Goal: Use online tool/utility

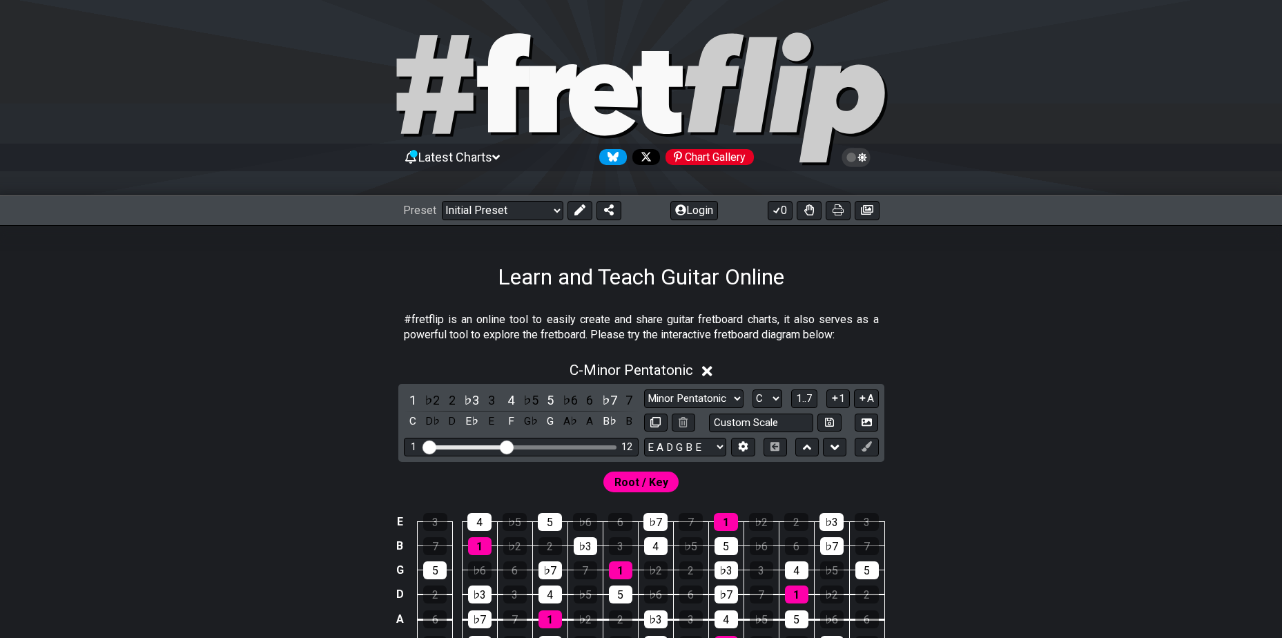
click at [857, 157] on icon at bounding box center [856, 157] width 12 height 12
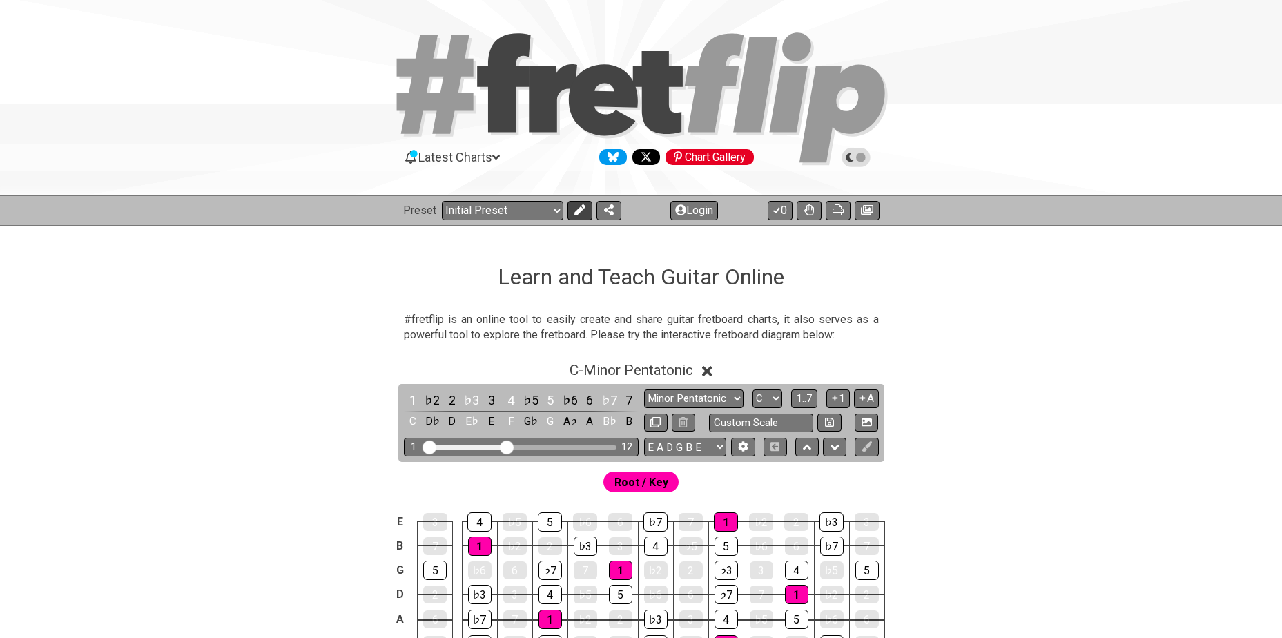
click at [574, 210] on icon at bounding box center [579, 209] width 11 height 11
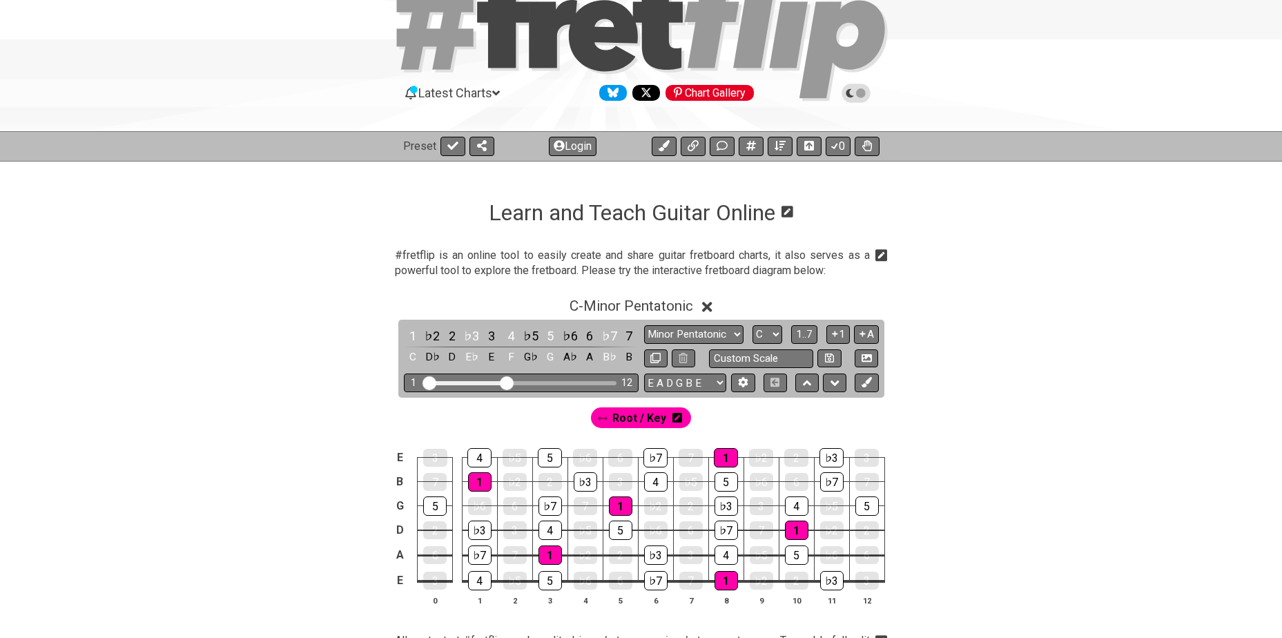
scroll to position [92, 0]
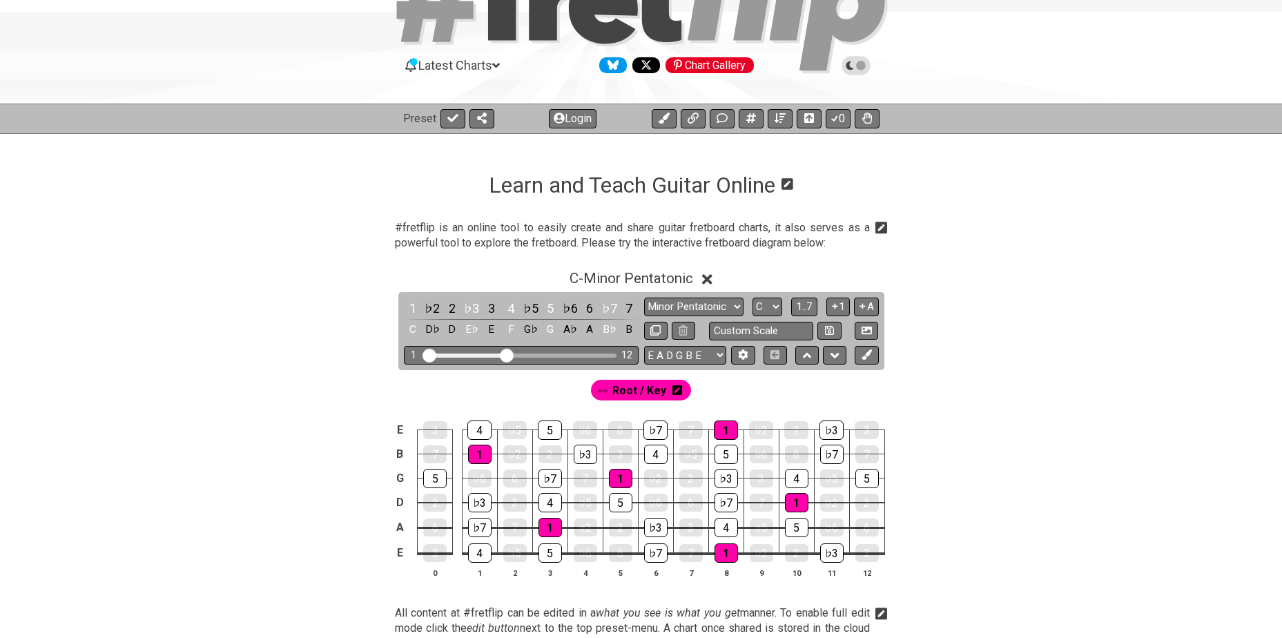
click at [675, 393] on icon at bounding box center [677, 390] width 10 height 10
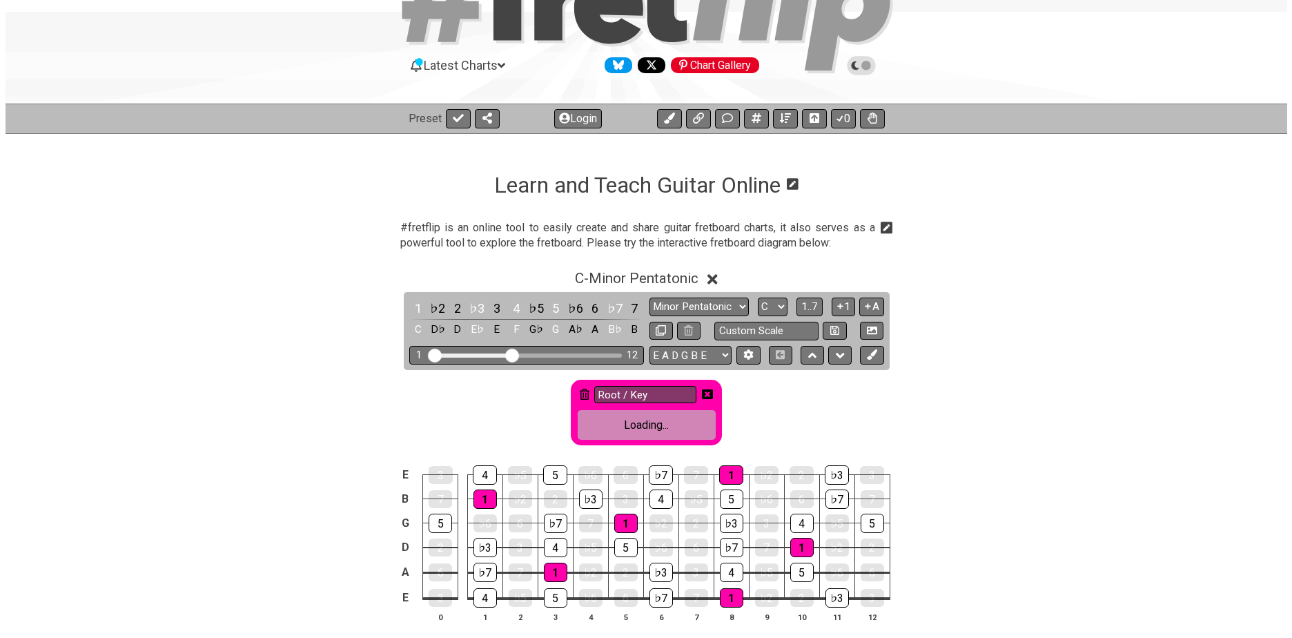
scroll to position [0, 0]
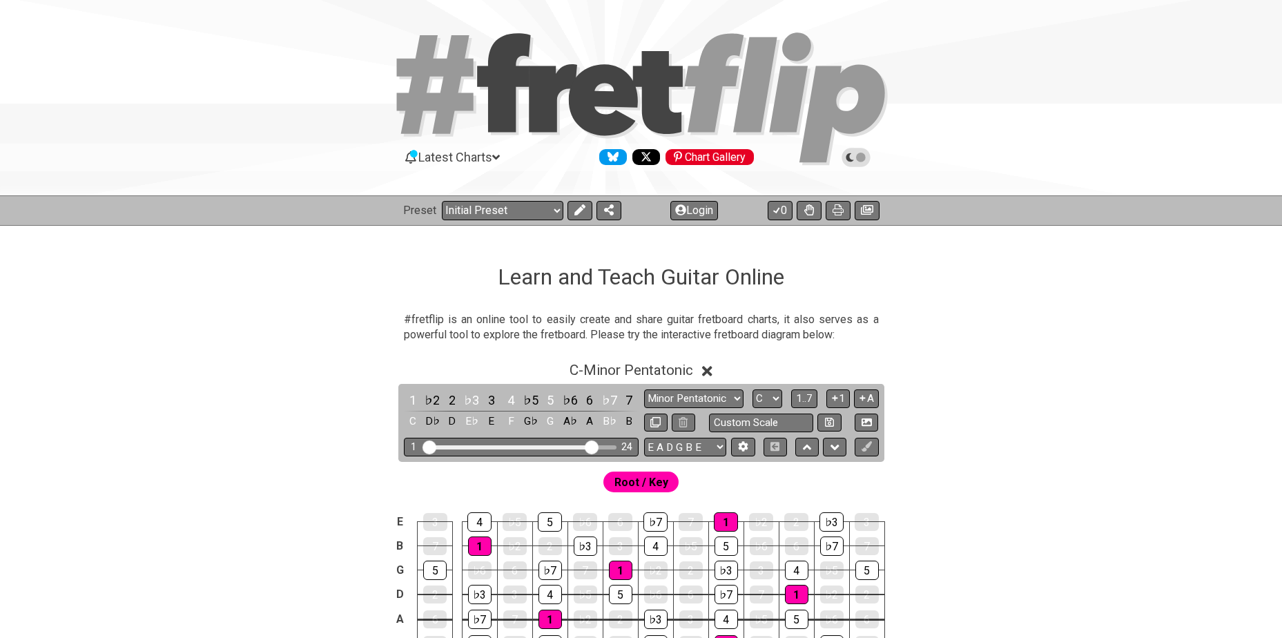
drag, startPoint x: 508, startPoint y: 445, endPoint x: 590, endPoint y: 456, distance: 82.9
click at [590, 446] on input "Visible fret range" at bounding box center [521, 446] width 196 height 0
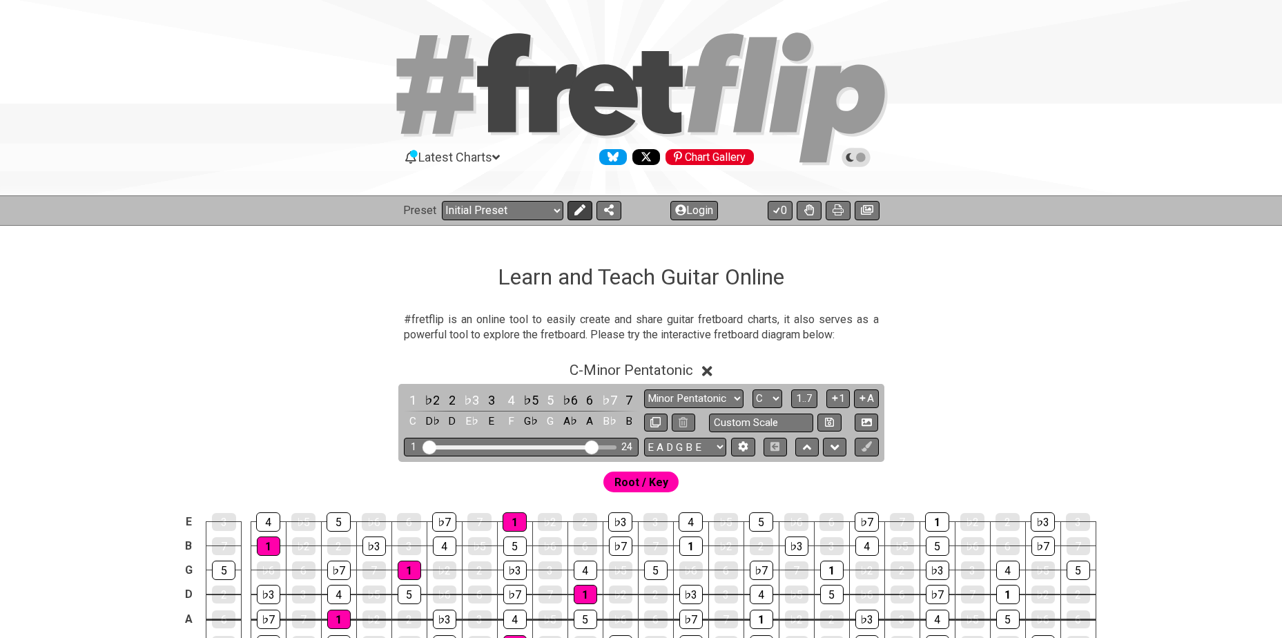
click at [575, 212] on icon at bounding box center [578, 209] width 11 height 11
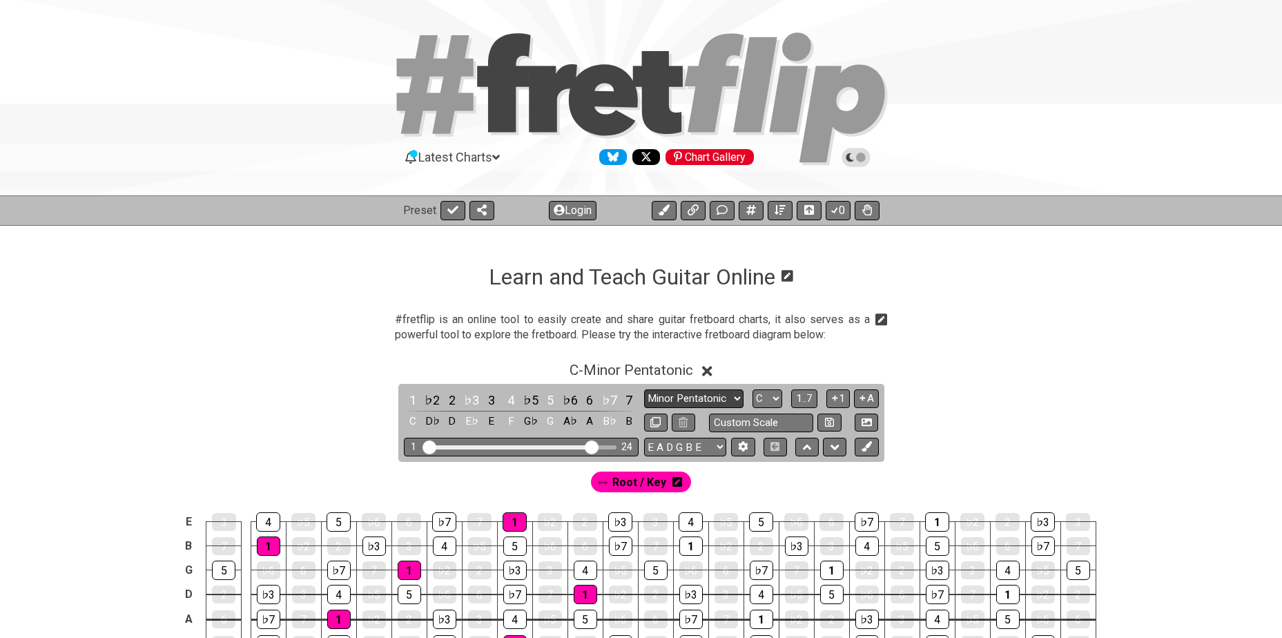
click at [712, 399] on select "Minor Pentatonic Click to edit Minor Pentatonic Major Pentatonic Minor Blues Ma…" at bounding box center [693, 398] width 99 height 19
select select "Major Pentatonic"
click at [644, 389] on select "Minor Pentatonic Click to edit Minor Pentatonic Major Pentatonic Minor Blues Ma…" at bounding box center [693, 398] width 99 height 19
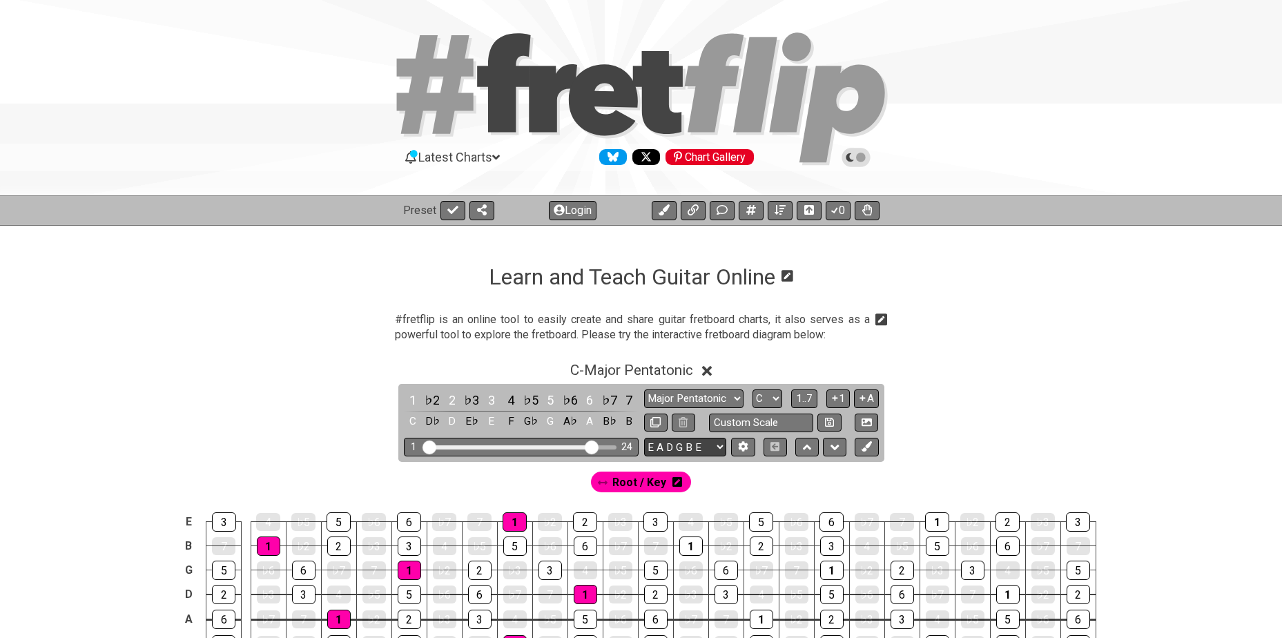
click at [712, 446] on select "E A D G B E E A D G B E E A D G B E B E A D F♯ B A D G C E A D A D G B E E♭ A♭ …" at bounding box center [685, 447] width 82 height 19
select select "A D G C F A D"
click at [644, 438] on select "E A D G B E E A D G B E E A D G B E B E A D F♯ B A D G C E A D A D G B E E♭ A♭ …" at bounding box center [685, 447] width 82 height 19
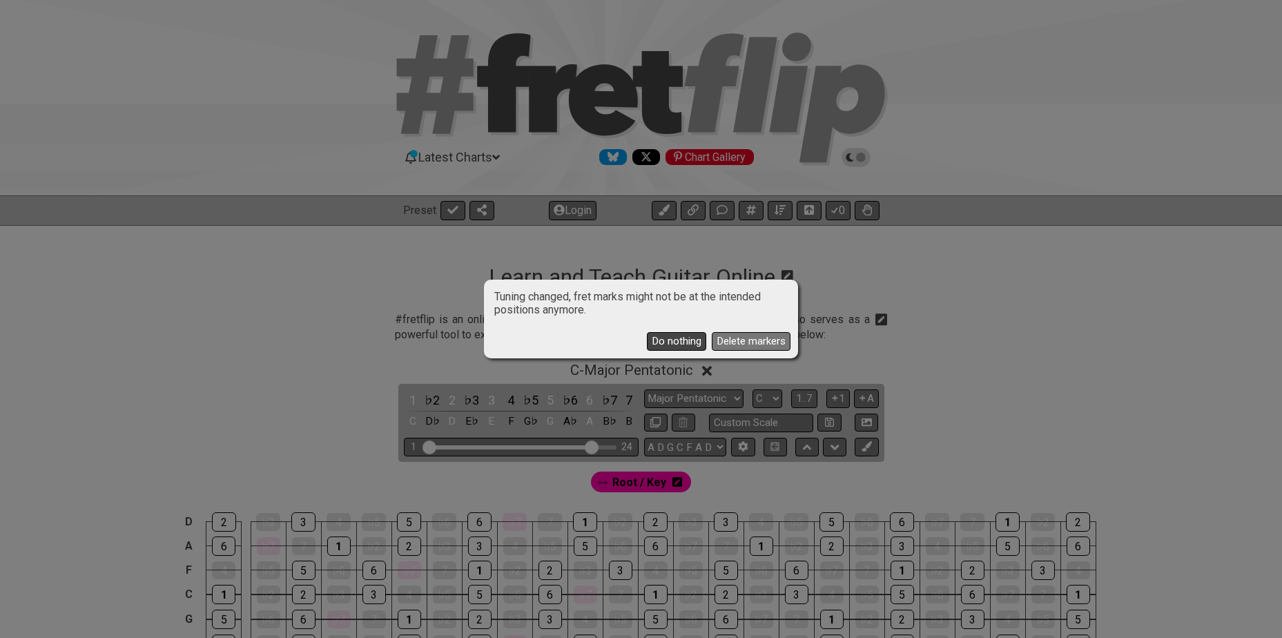
click at [688, 341] on button "Do nothing" at bounding box center [676, 341] width 59 height 19
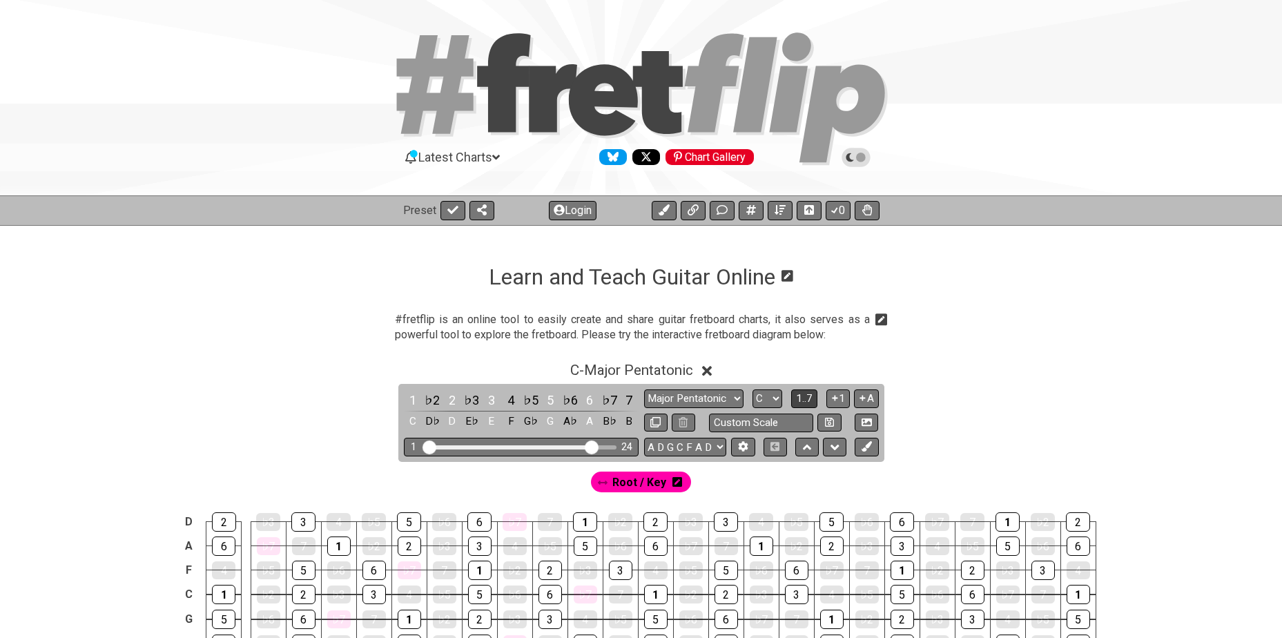
click at [801, 398] on span "1..7" at bounding box center [804, 398] width 17 height 12
click at [806, 402] on span "..." at bounding box center [804, 398] width 6 height 12
click at [807, 402] on span "1..7" at bounding box center [804, 398] width 17 height 12
click at [807, 402] on span "..." at bounding box center [804, 398] width 6 height 12
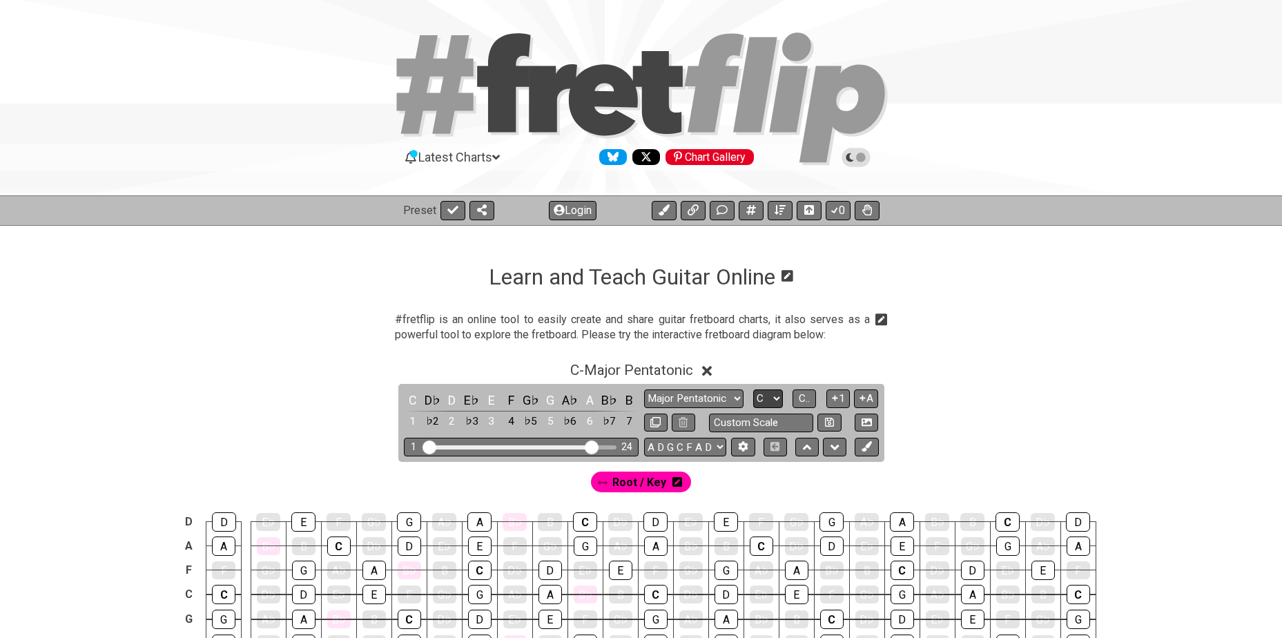
click at [772, 396] on select "A♭ A A♯ B♭ B C C♯ D♭ D D♯ E♭ E F F♯ G♭ G G♯" at bounding box center [768, 398] width 30 height 19
select select "G"
click at [753, 389] on select "A♭ A A♯ B♭ B C C♯ D♭ D D♯ E♭ E F F♯ G♭ G G♯" at bounding box center [768, 398] width 30 height 19
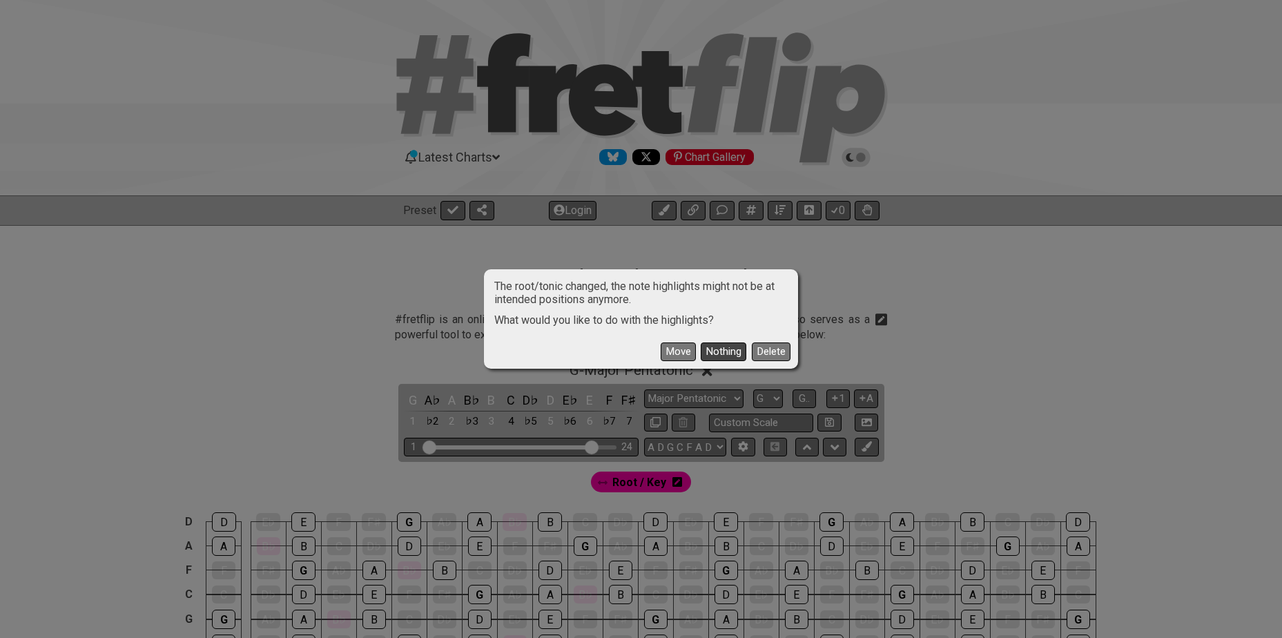
click at [714, 349] on button "Nothing" at bounding box center [723, 351] width 46 height 19
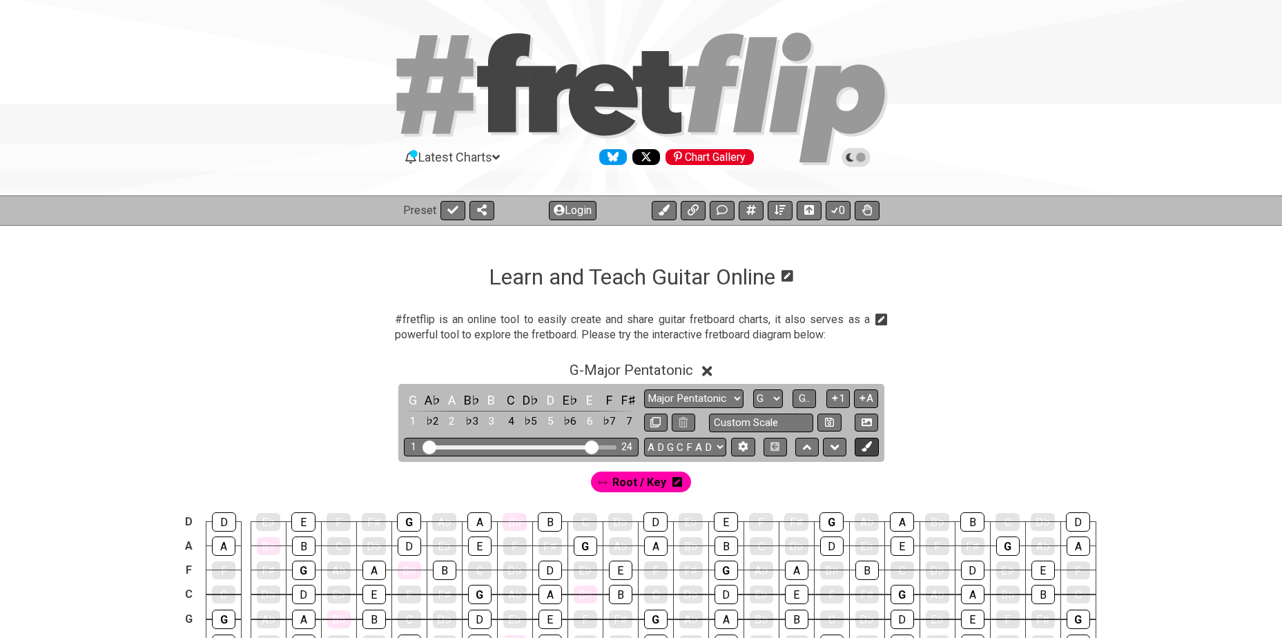
click at [865, 446] on icon at bounding box center [866, 446] width 10 height 10
click at [622, 482] on icon at bounding box center [623, 482] width 10 height 10
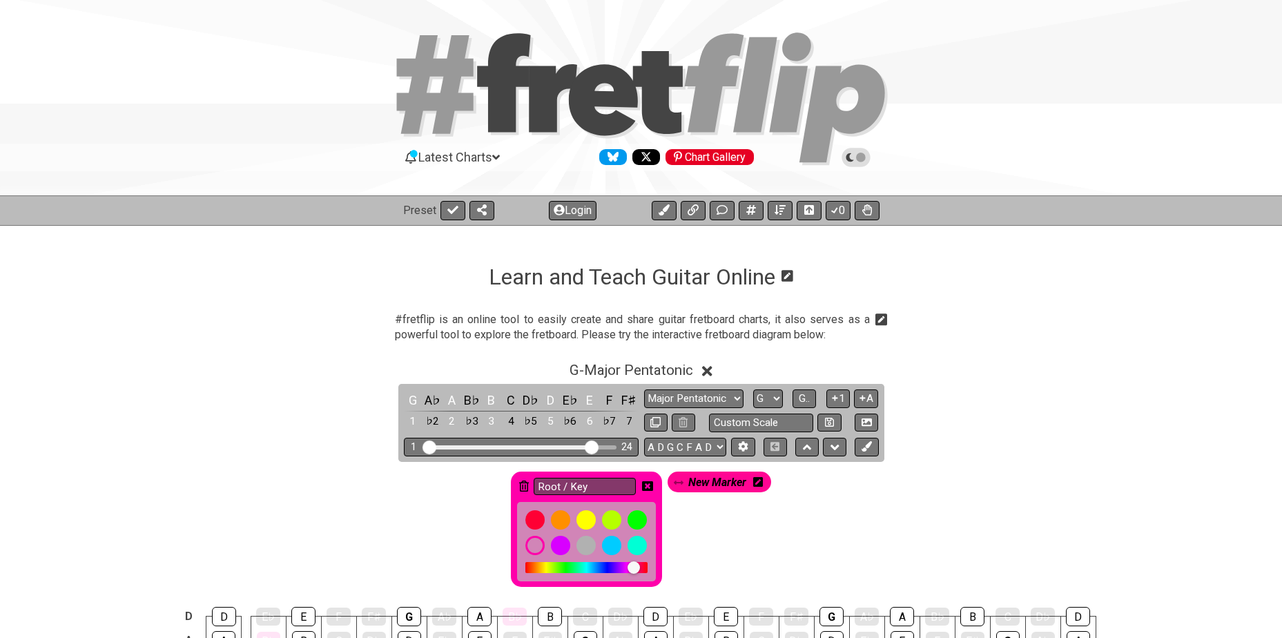
click at [523, 485] on icon at bounding box center [524, 485] width 10 height 11
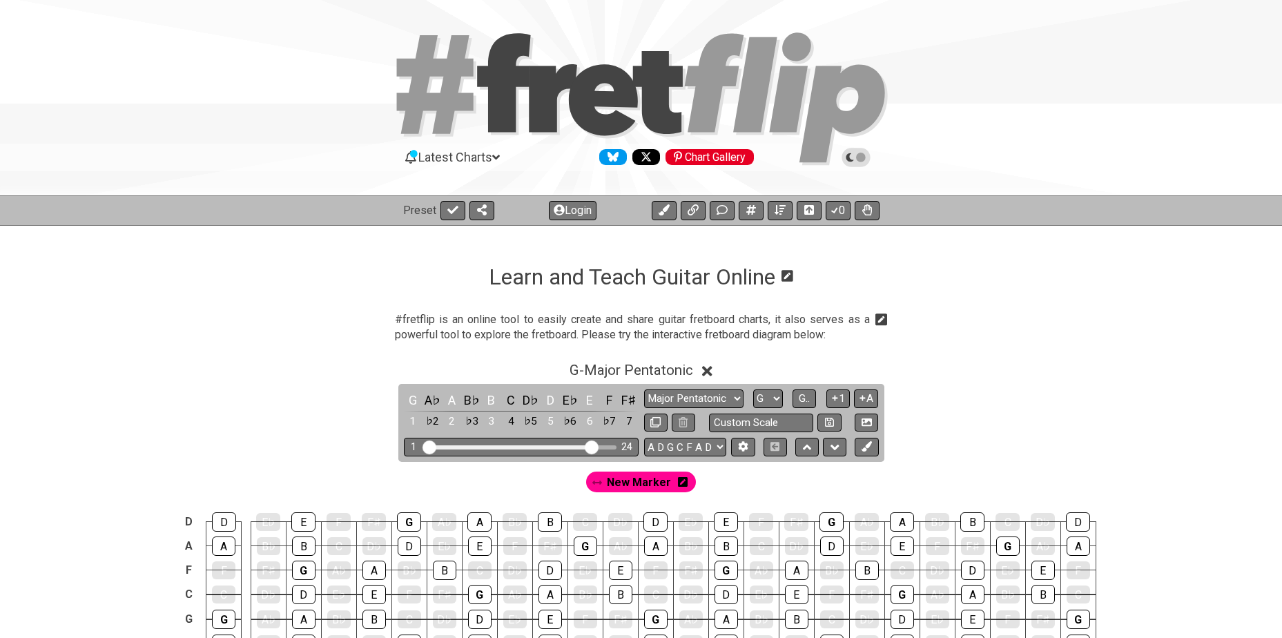
click at [674, 483] on div "New Marker" at bounding box center [641, 481] width 110 height 21
click at [682, 483] on icon at bounding box center [683, 482] width 10 height 10
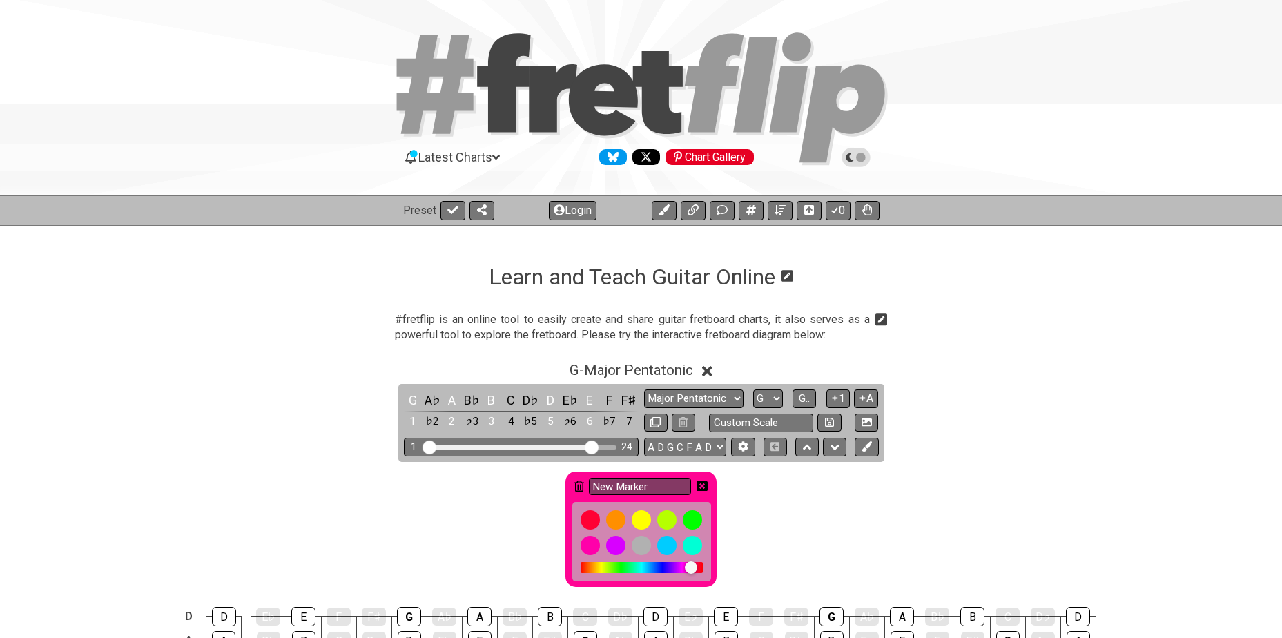
click at [575, 480] on icon at bounding box center [579, 487] width 10 height 20
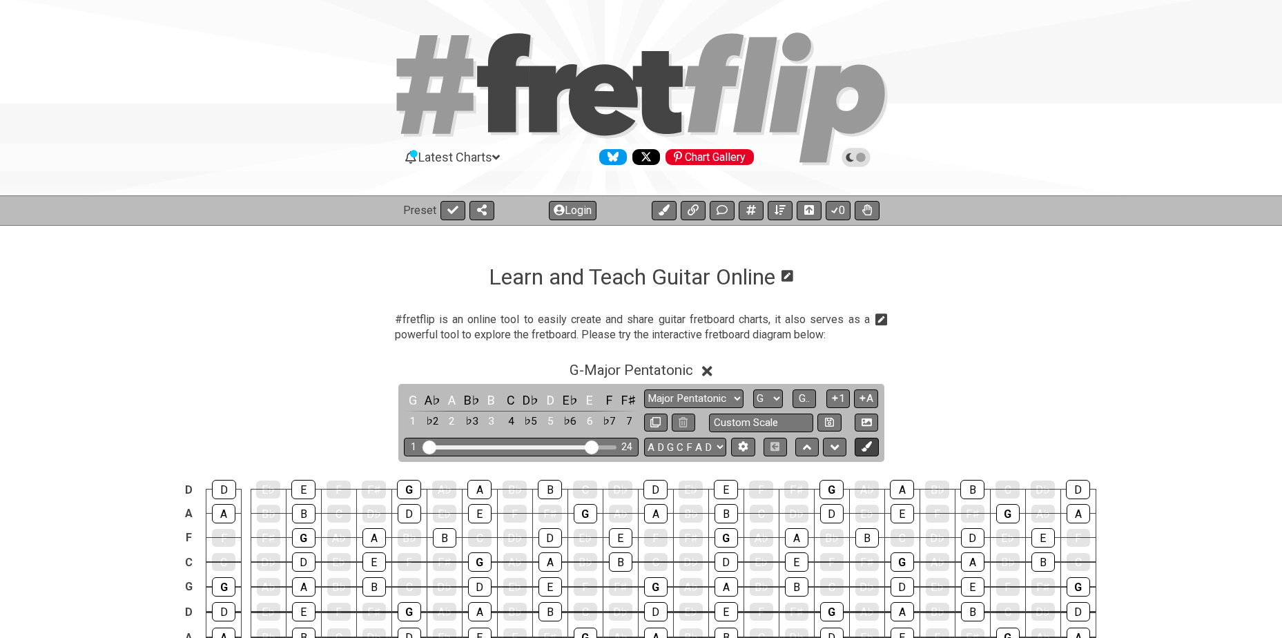
click at [868, 447] on icon at bounding box center [866, 446] width 10 height 10
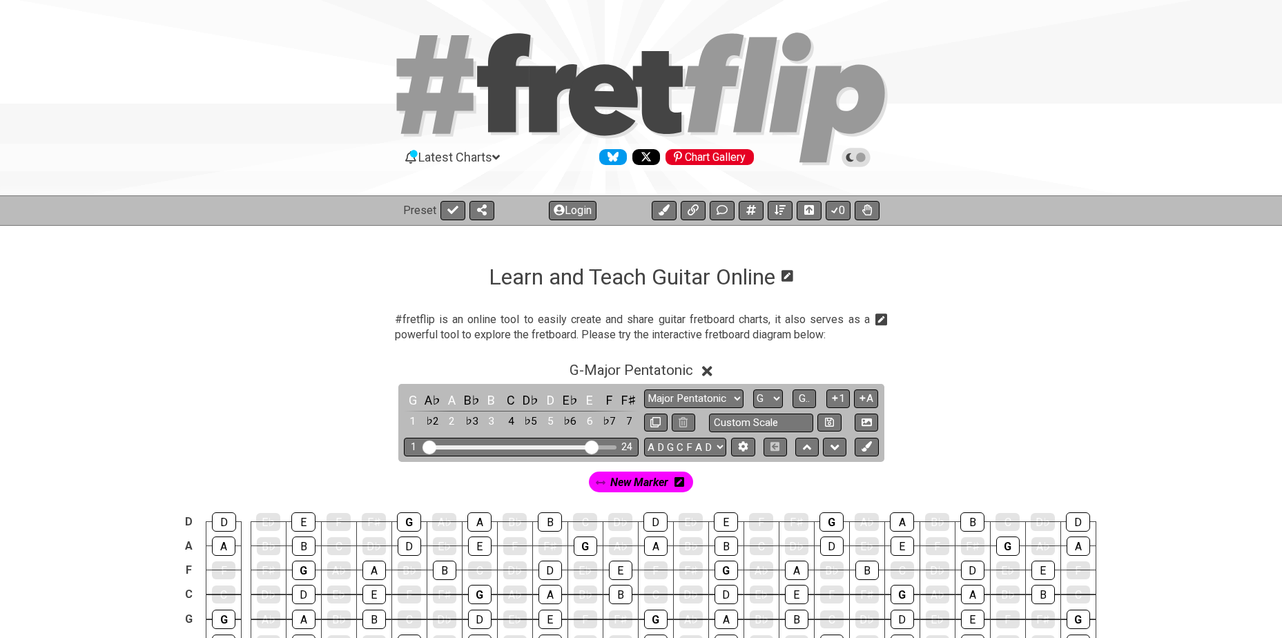
click at [680, 480] on icon at bounding box center [679, 481] width 10 height 11
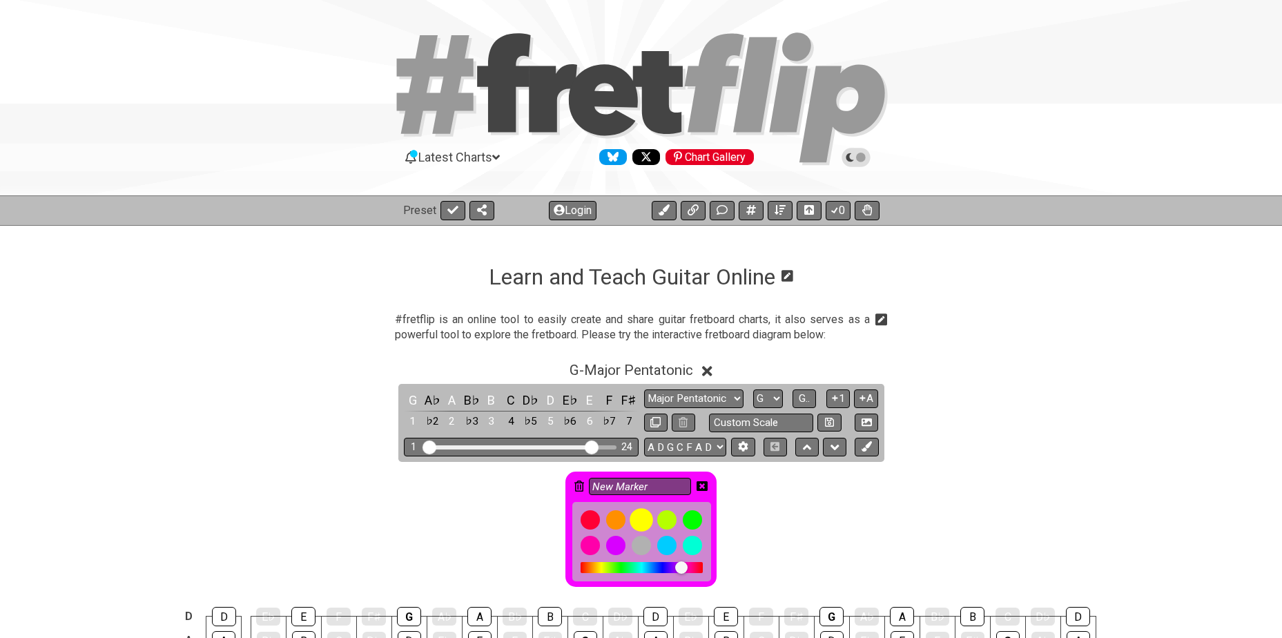
click at [647, 518] on div at bounding box center [640, 519] width 23 height 23
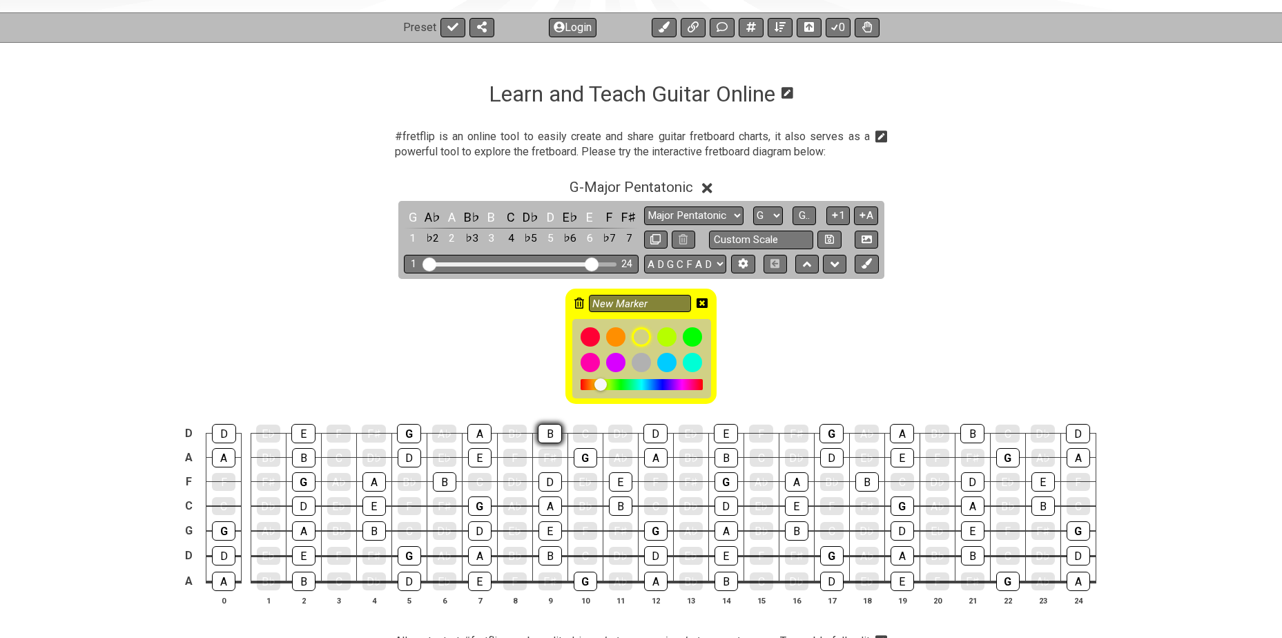
scroll to position [184, 0]
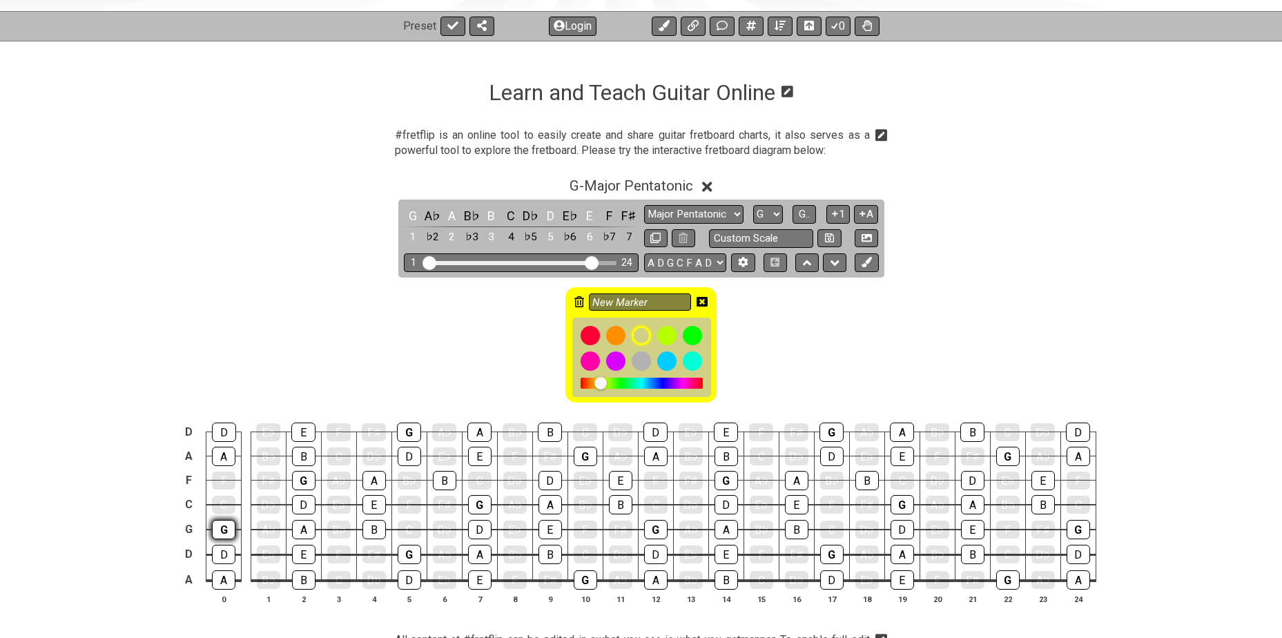
click at [226, 533] on div "G" at bounding box center [223, 529] width 23 height 19
click at [300, 483] on div "G" at bounding box center [303, 480] width 23 height 19
click at [412, 553] on div "G" at bounding box center [409, 554] width 23 height 19
click at [402, 431] on div "G" at bounding box center [409, 431] width 24 height 19
click at [469, 507] on div "G" at bounding box center [479, 504] width 23 height 19
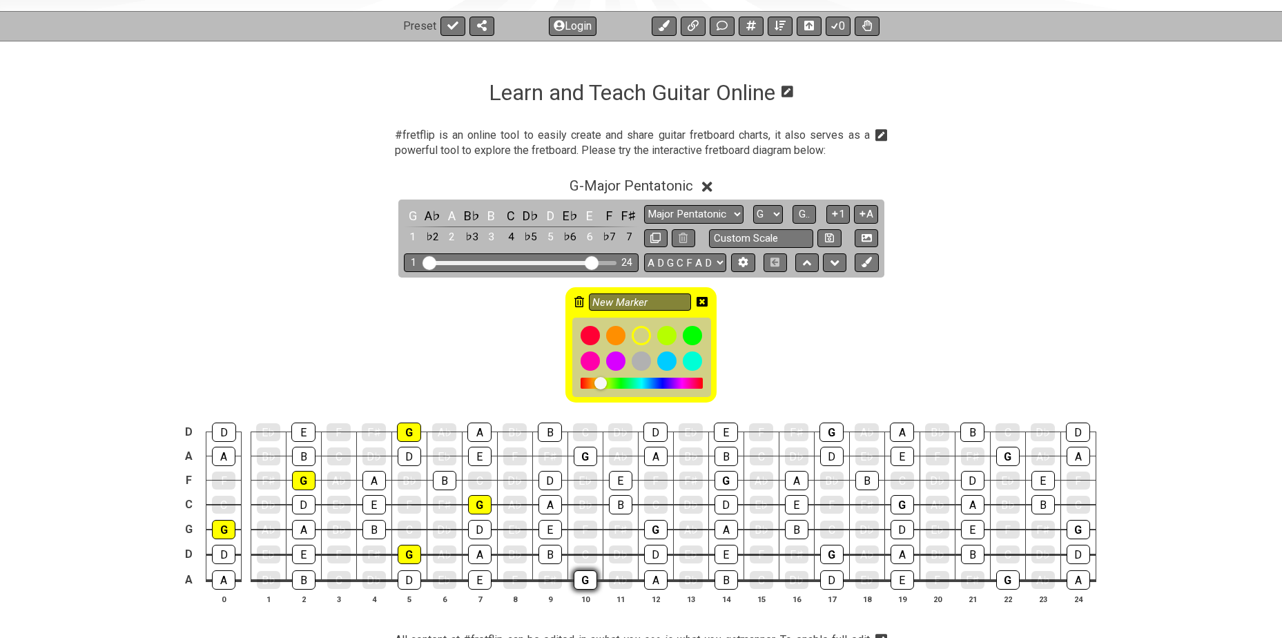
click at [583, 576] on div "G" at bounding box center [584, 579] width 23 height 19
click at [575, 460] on div "G" at bounding box center [584, 456] width 23 height 19
click at [654, 522] on div "G" at bounding box center [655, 529] width 23 height 19
click at [720, 484] on div "G" at bounding box center [725, 480] width 23 height 19
click at [832, 549] on div "G" at bounding box center [831, 554] width 23 height 19
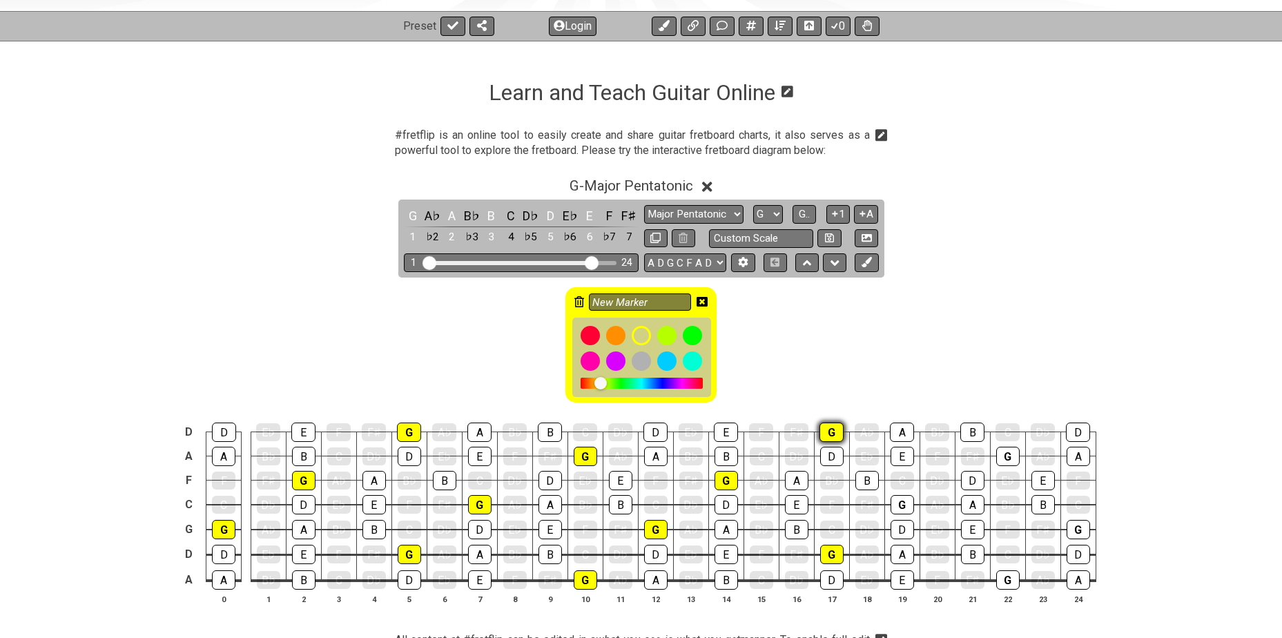
click at [832, 431] on div "G" at bounding box center [831, 431] width 24 height 19
click at [903, 500] on div "G" at bounding box center [901, 504] width 23 height 19
click at [1006, 453] on div "G" at bounding box center [1007, 456] width 23 height 19
click at [1006, 574] on div "G" at bounding box center [1007, 579] width 23 height 19
click at [1078, 528] on div "G" at bounding box center [1077, 529] width 23 height 19
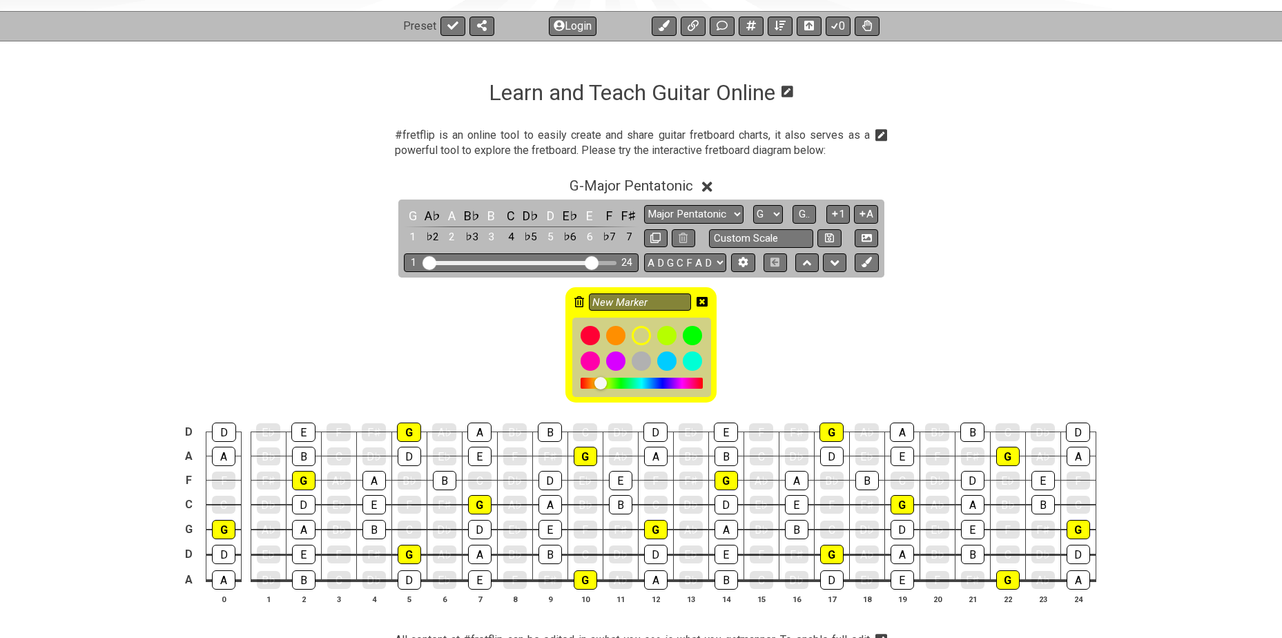
click at [704, 302] on icon at bounding box center [701, 302] width 11 height 10
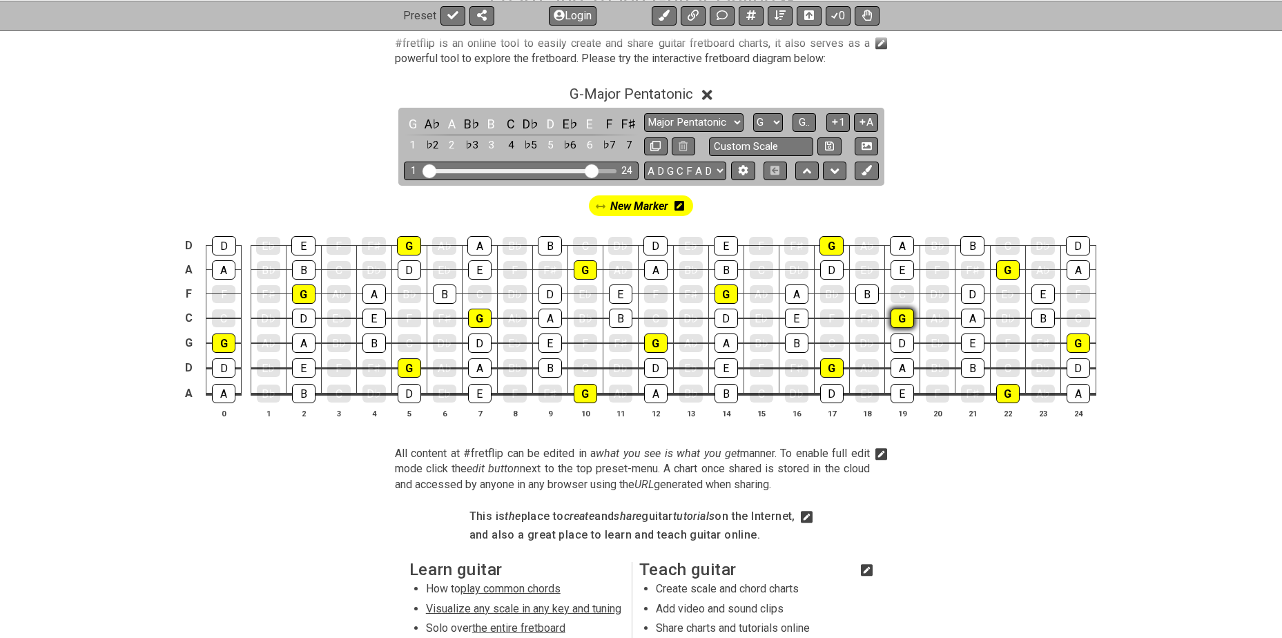
scroll to position [299, 0]
